Goal: Task Accomplishment & Management: Manage account settings

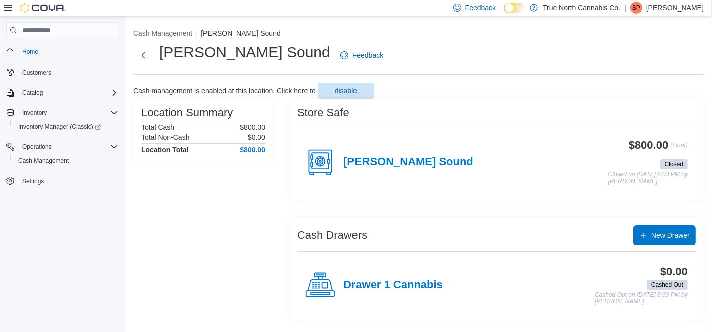
click at [685, 11] on p "Sandi Pew" at bounding box center [675, 8] width 58 height 12
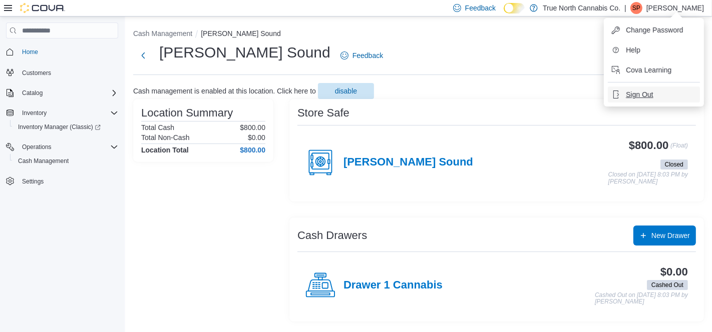
click at [642, 96] on span "Sign Out" at bounding box center [639, 95] width 27 height 10
